Goal: Information Seeking & Learning: Check status

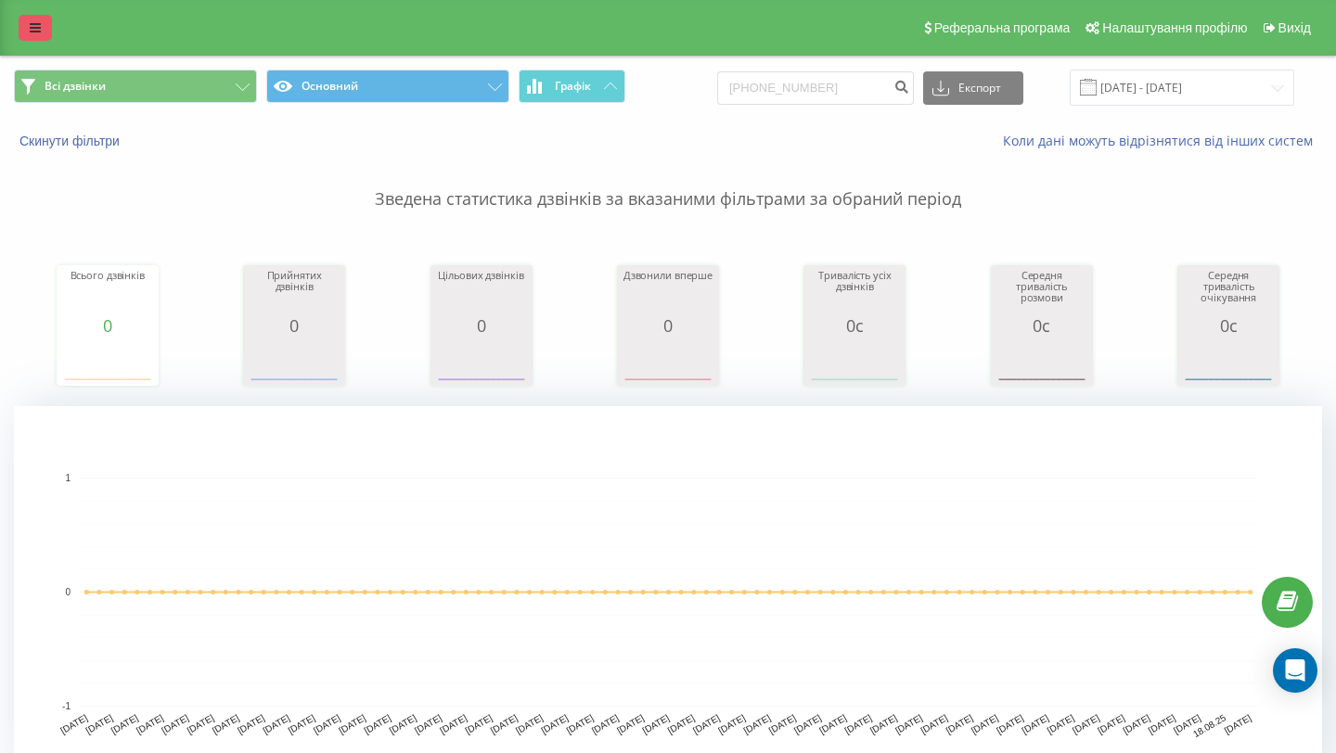
click at [39, 24] on icon at bounding box center [35, 27] width 11 height 13
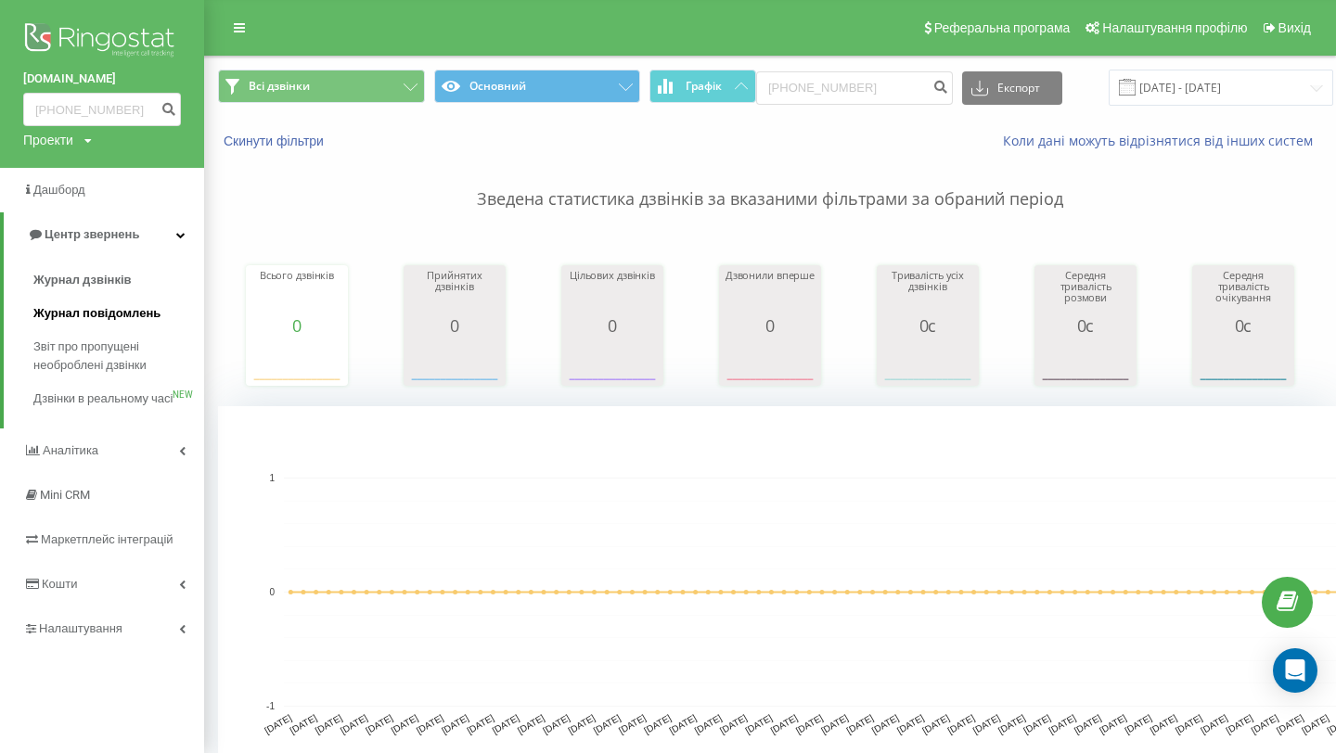
click at [113, 300] on link "Журнал повідомлень" at bounding box center [118, 313] width 171 height 33
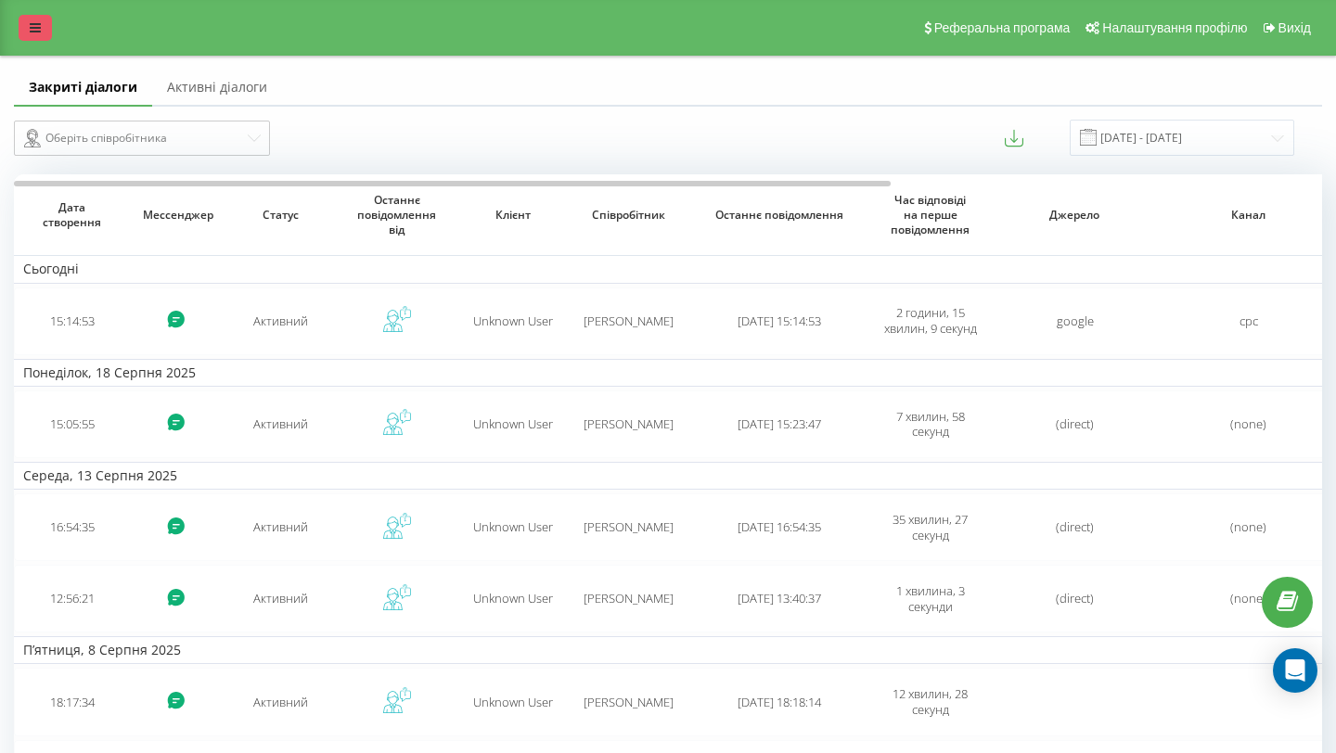
click at [33, 34] on link at bounding box center [35, 28] width 33 height 26
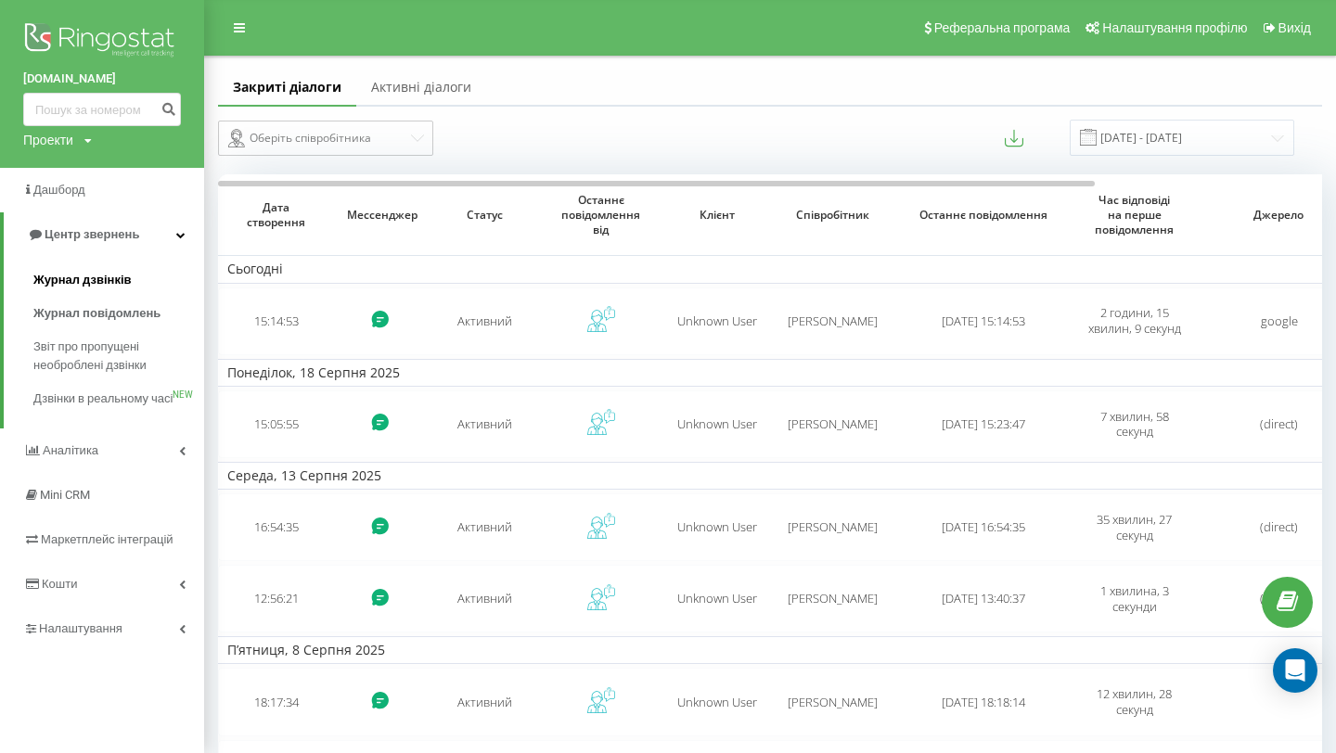
click at [89, 290] on link "Журнал дзвінків" at bounding box center [118, 279] width 171 height 33
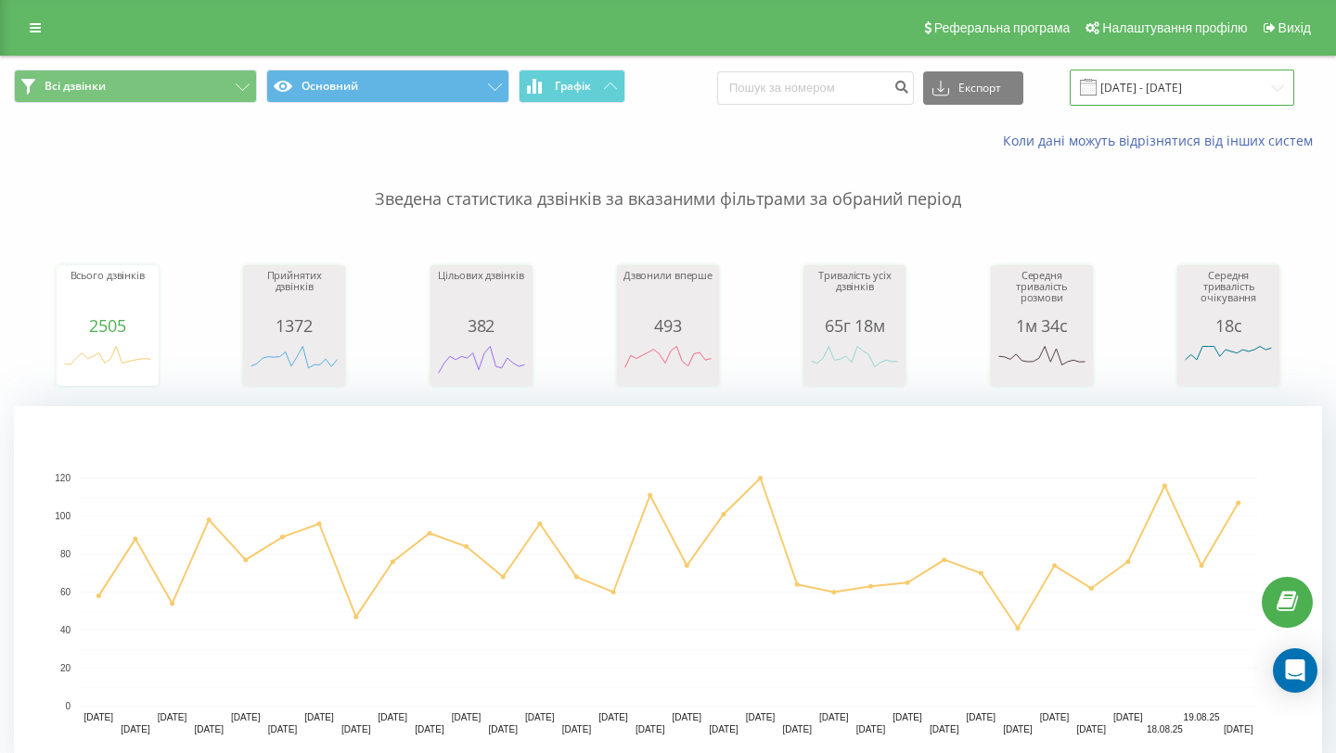
click at [1204, 96] on input "20.07.2025 - 20.08.2025" at bounding box center [1182, 88] width 224 height 36
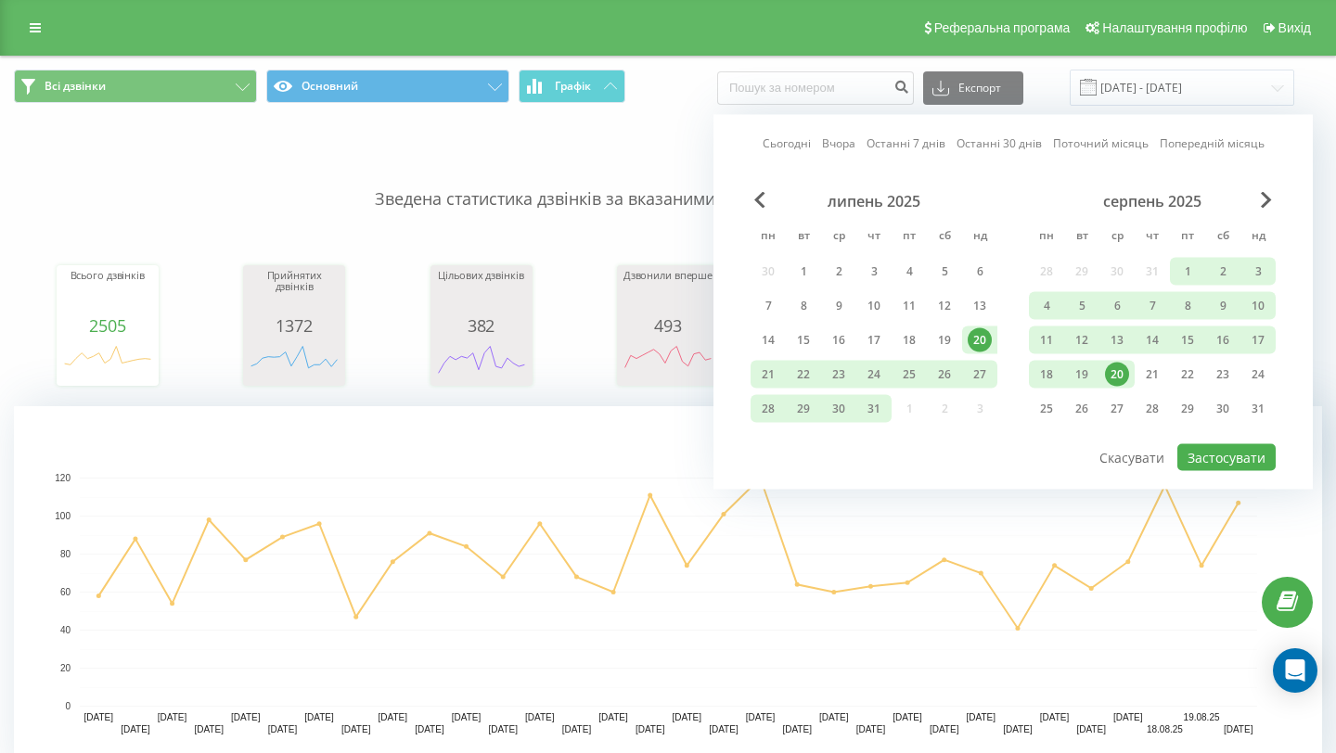
click at [1119, 377] on div "20" at bounding box center [1117, 375] width 24 height 24
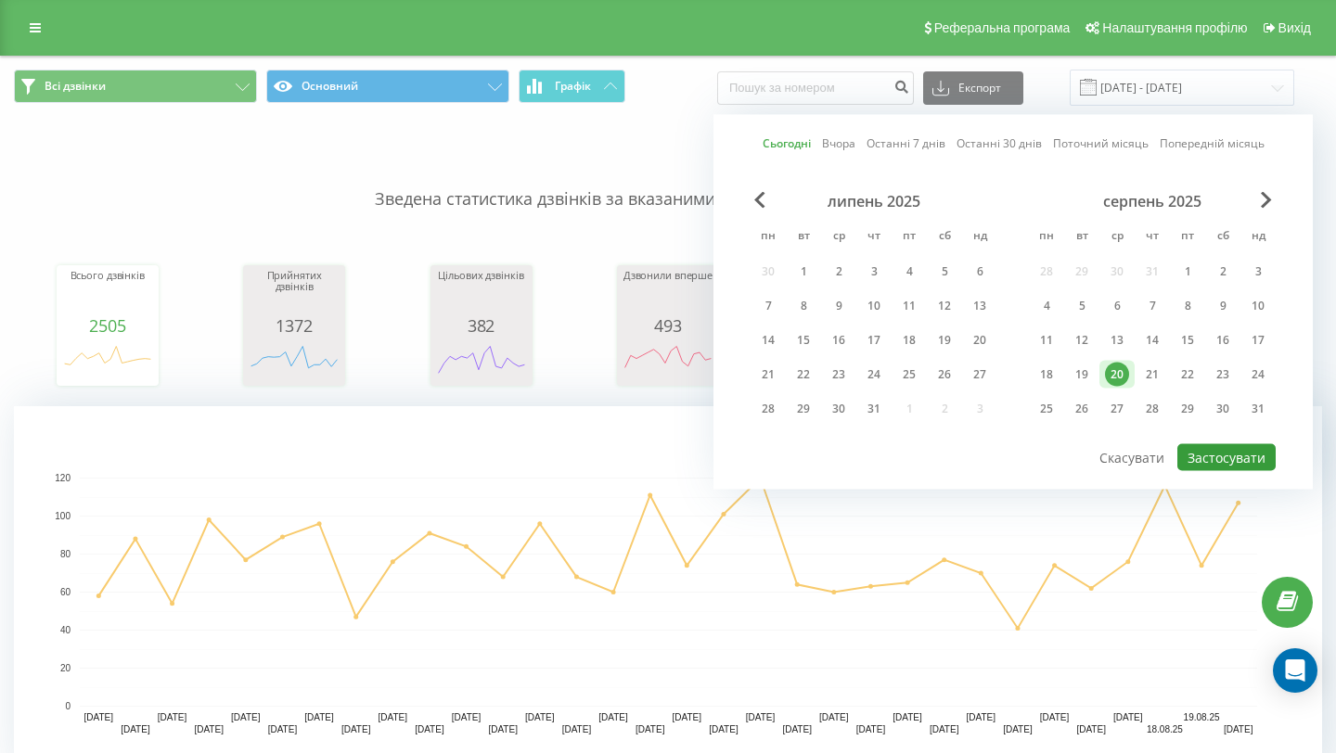
click at [1212, 455] on button "Застосувати" at bounding box center [1226, 457] width 98 height 27
type input "20.08.2025 - 20.08.2025"
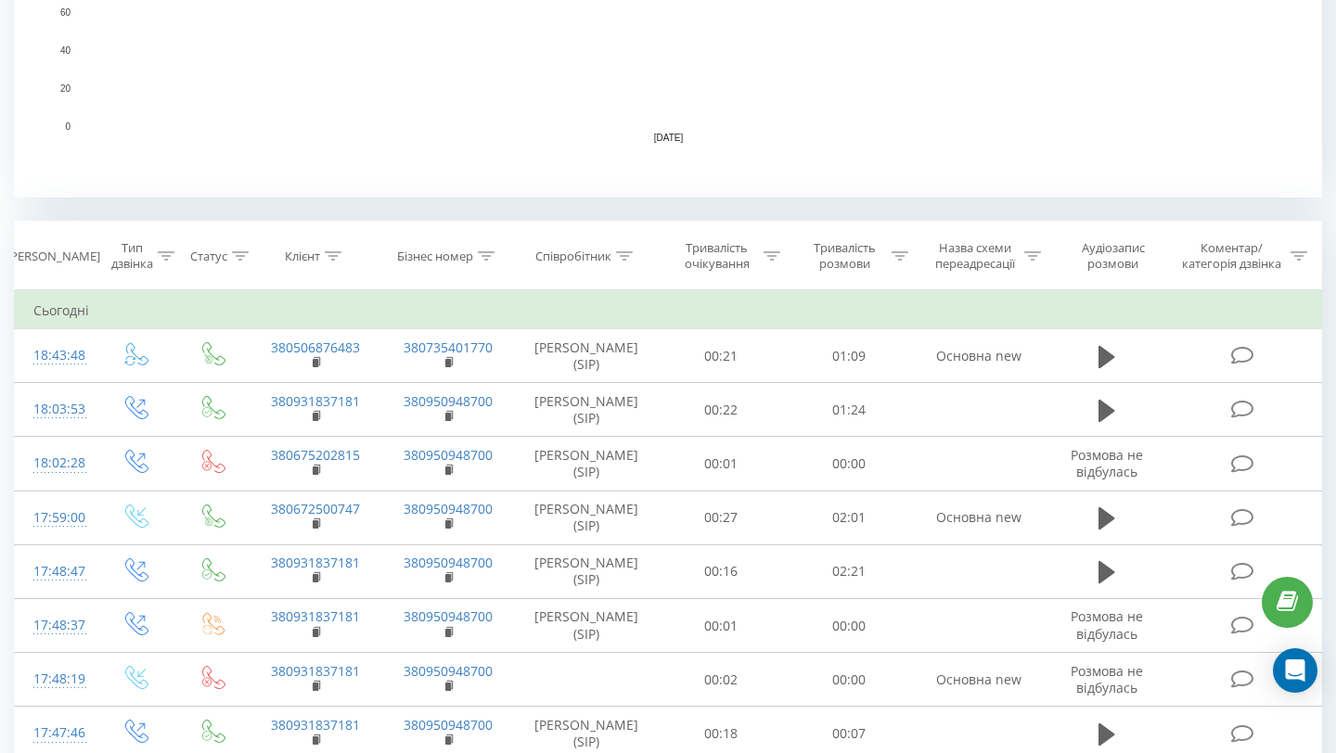
scroll to position [730, 0]
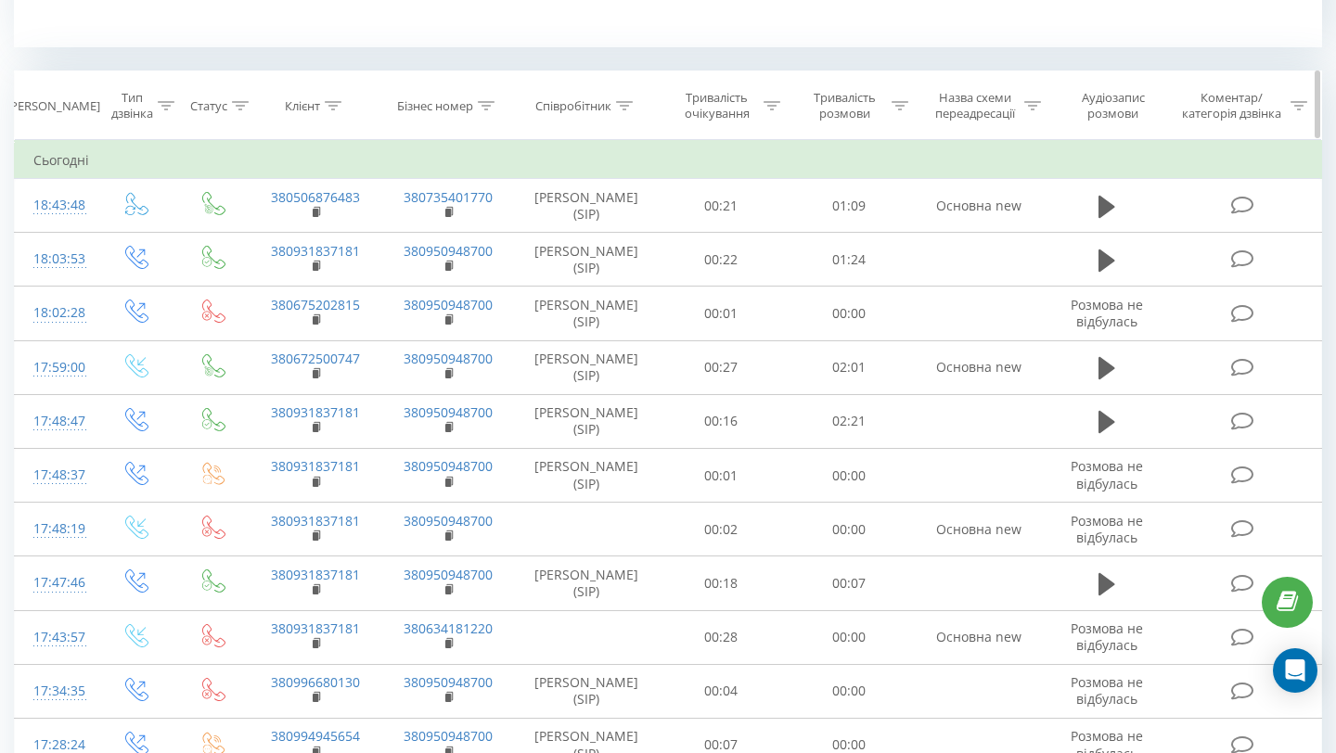
click at [602, 110] on div "Співробітник" at bounding box center [573, 106] width 76 height 16
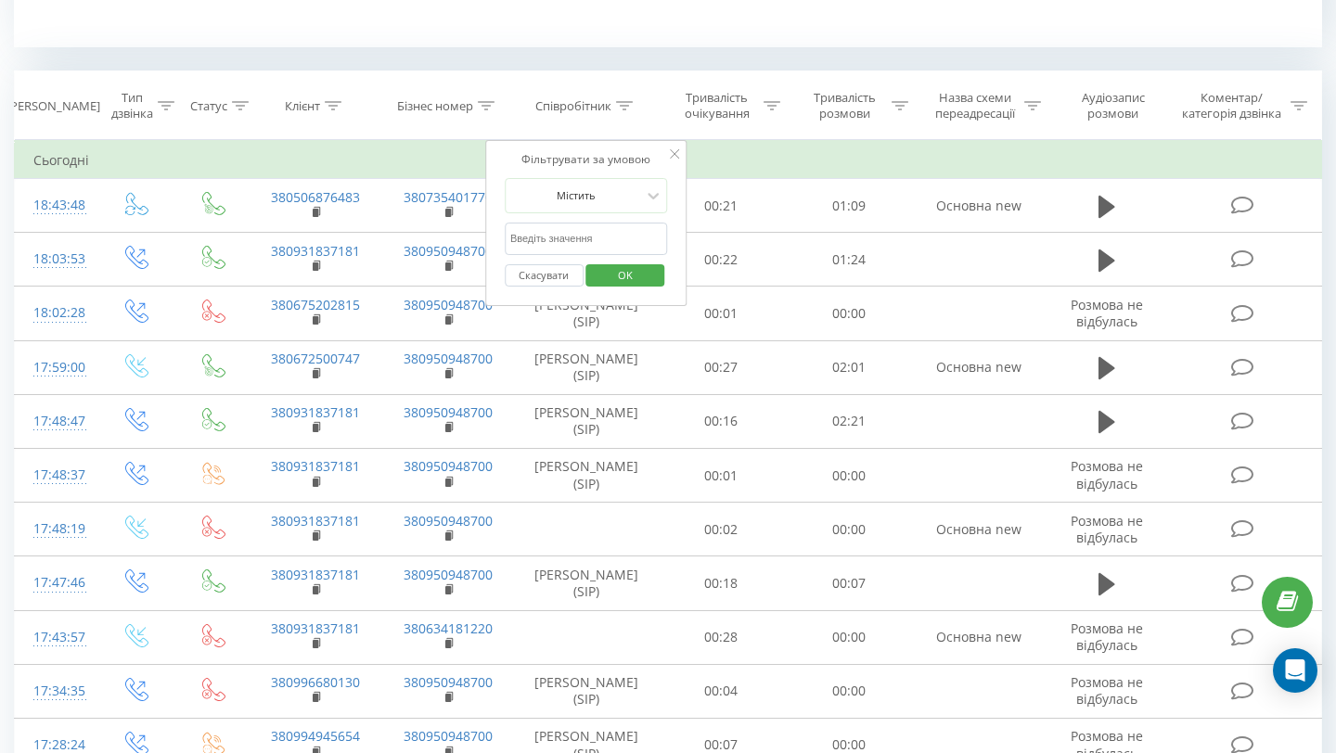
click at [583, 224] on input "text" at bounding box center [586, 239] width 163 height 32
type input "максим"
click at [602, 274] on span "OK" at bounding box center [625, 275] width 52 height 29
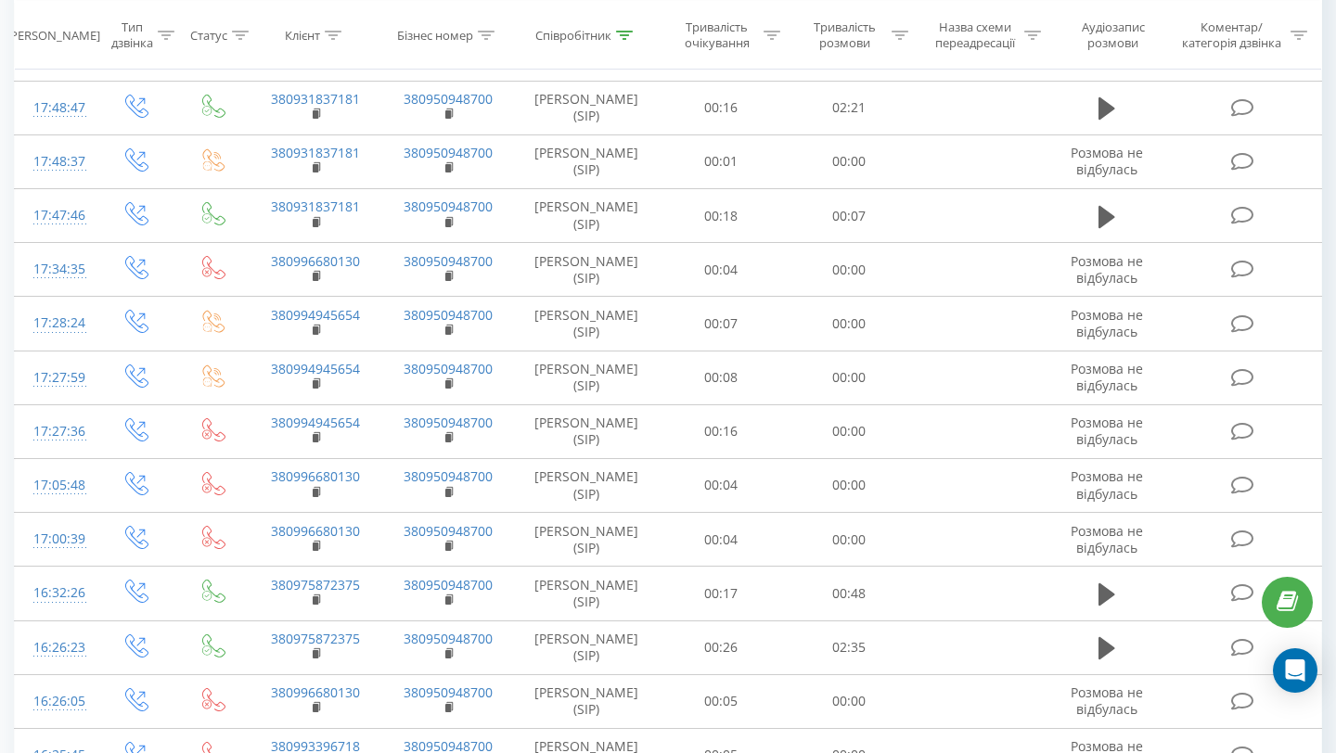
scroll to position [1575, 0]
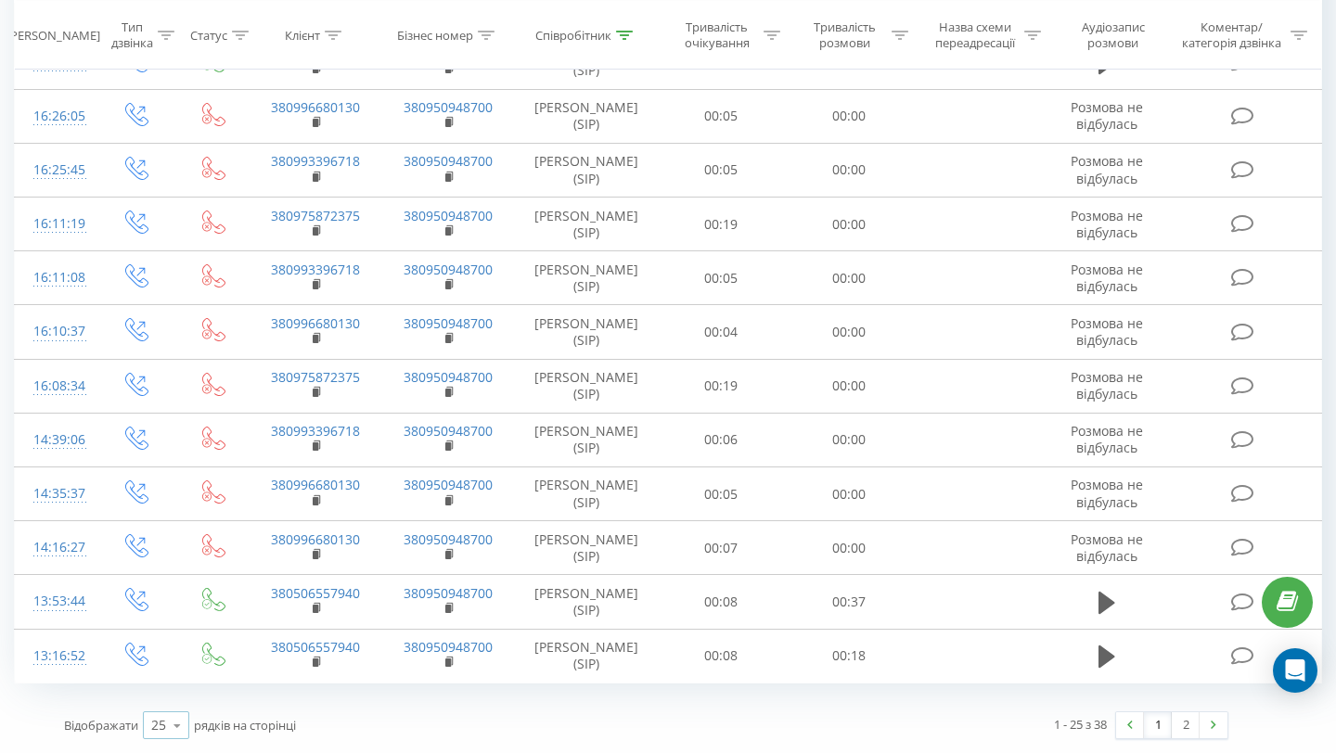
click at [175, 724] on icon at bounding box center [177, 726] width 28 height 36
click at [171, 669] on div "50" at bounding box center [166, 672] width 45 height 27
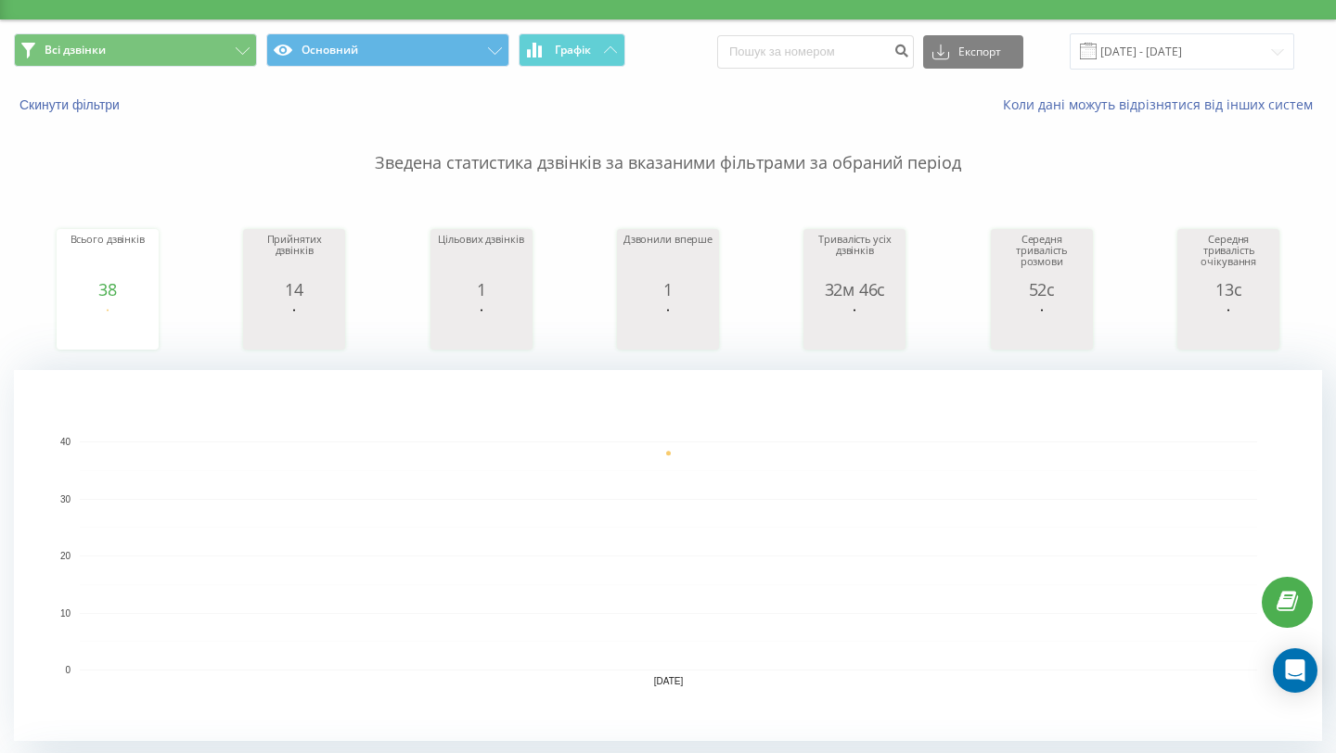
scroll to position [339, 0]
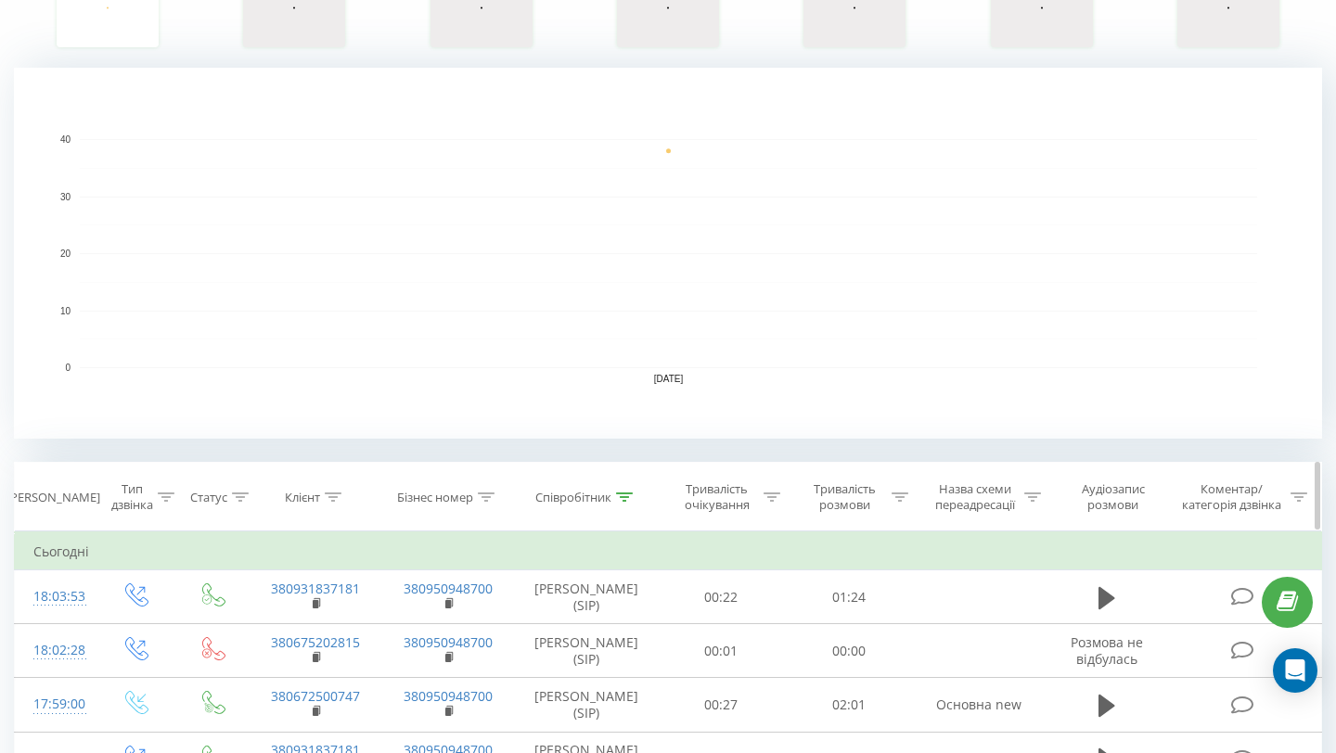
click at [622, 504] on div at bounding box center [624, 498] width 17 height 16
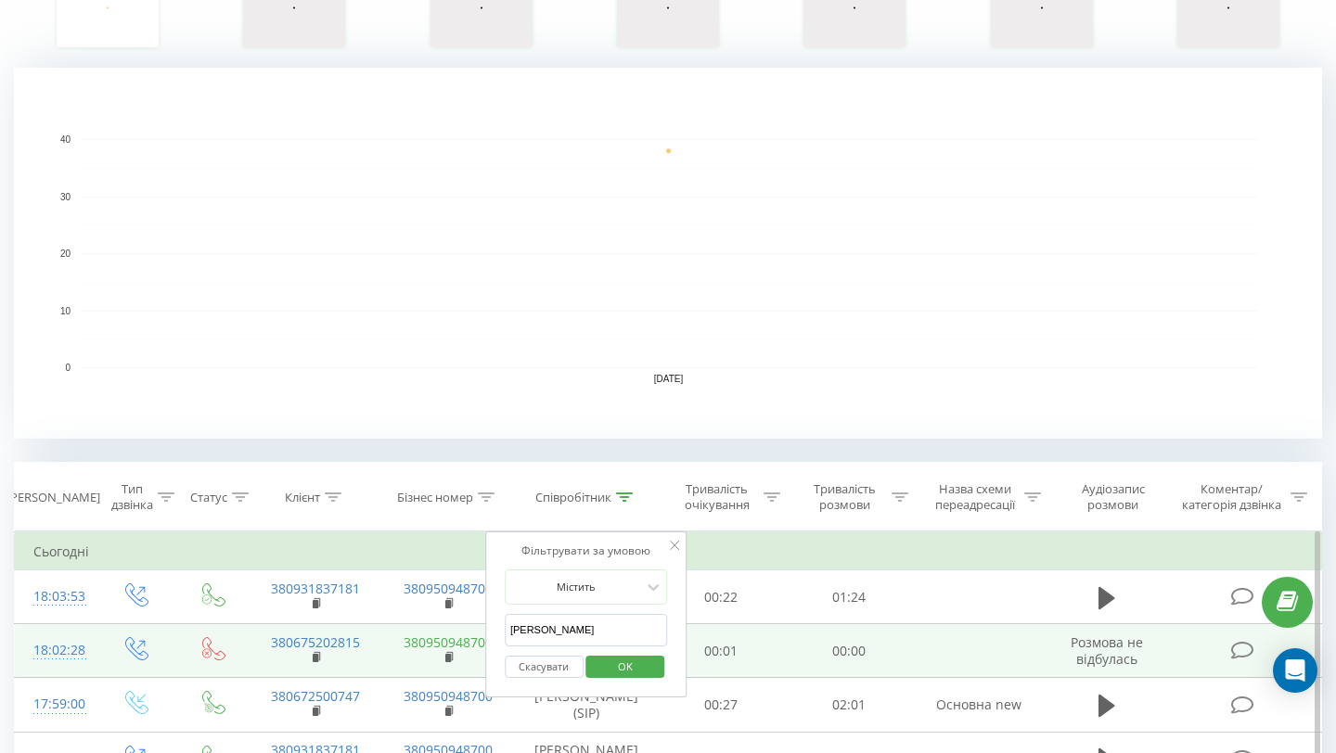
drag, startPoint x: 566, startPoint y: 635, endPoint x: 476, endPoint y: 633, distance: 90.0
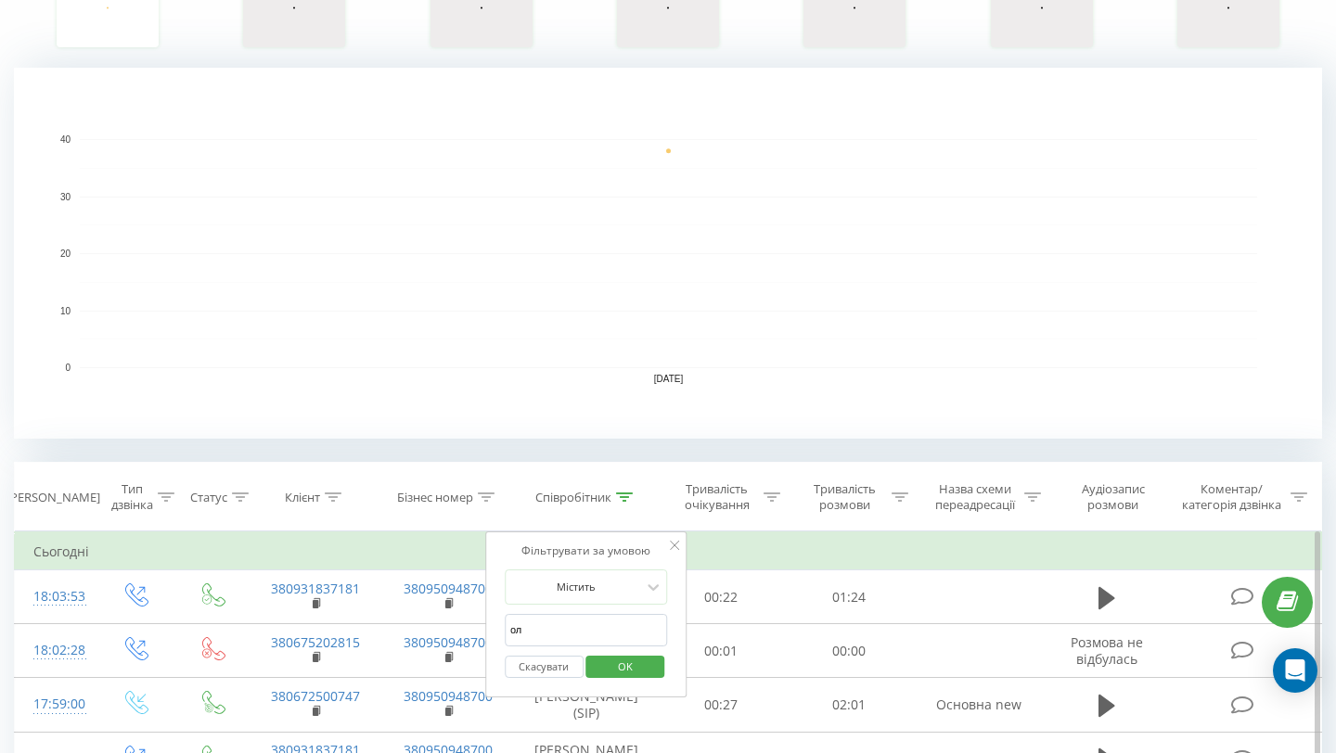
type input "олег"
click at [619, 677] on span "OK" at bounding box center [625, 666] width 52 height 29
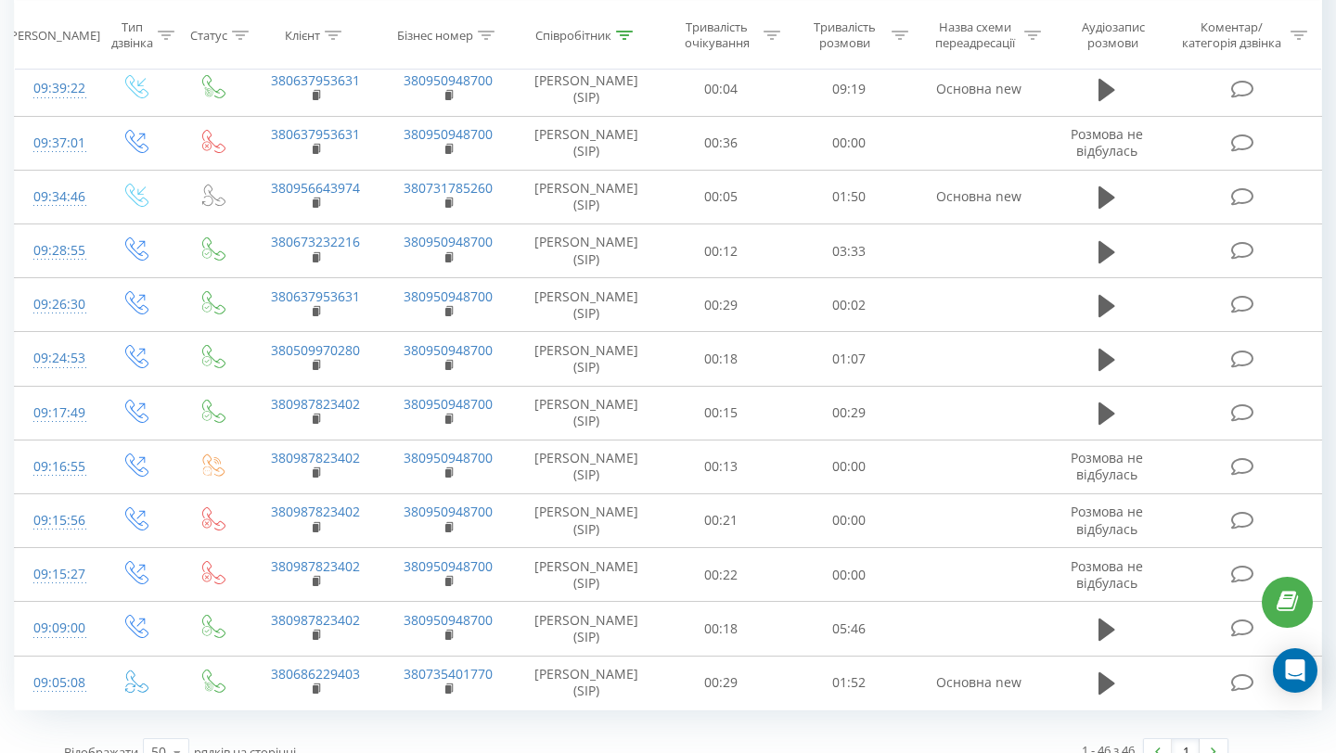
scroll to position [2681, 0]
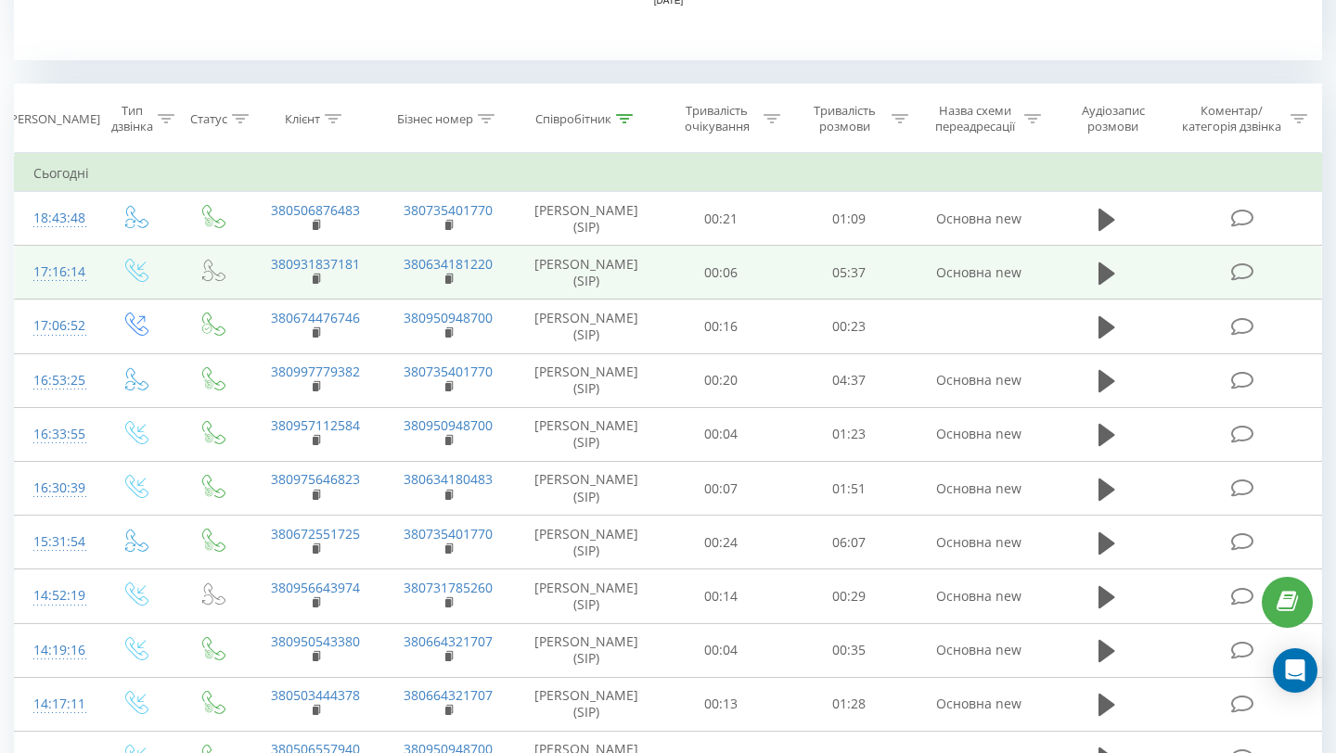
scroll to position [715, 0]
